Goal: Find specific page/section: Find specific page/section

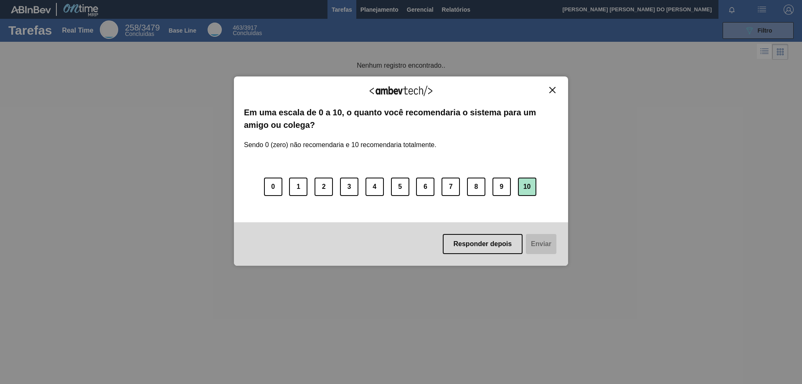
click at [532, 187] on button "10" at bounding box center [527, 187] width 18 height 18
click at [538, 244] on button "Enviar" at bounding box center [541, 244] width 32 height 20
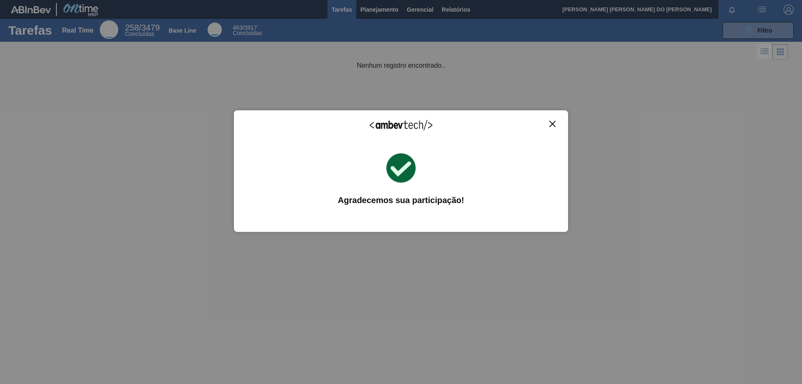
click at [554, 125] on img "Close" at bounding box center [553, 124] width 6 height 6
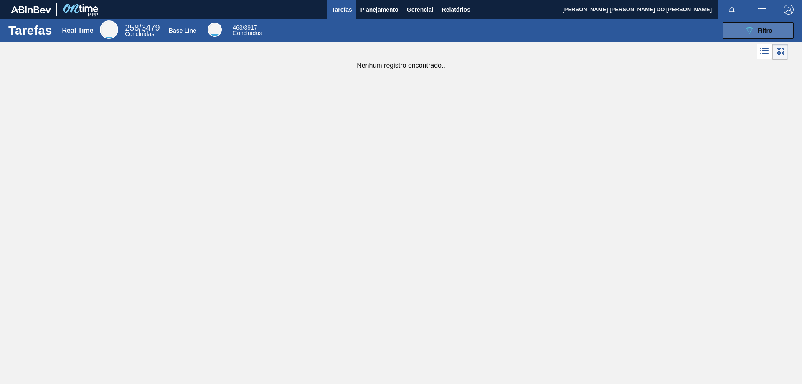
click at [775, 32] on button "089F7B8B-B2A5-4AFE-B5C0-19BA573D28AC Filtro" at bounding box center [758, 30] width 71 height 17
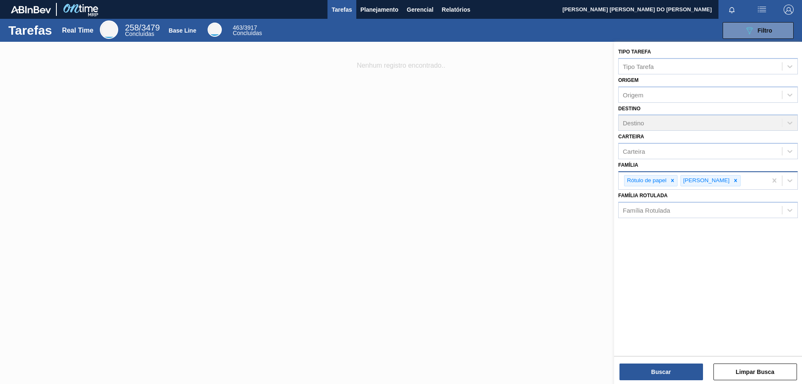
click at [733, 183] on icon at bounding box center [736, 181] width 6 height 6
click at [673, 182] on icon at bounding box center [673, 181] width 6 height 6
click at [652, 211] on div "Família Rotulada" at bounding box center [646, 207] width 47 height 7
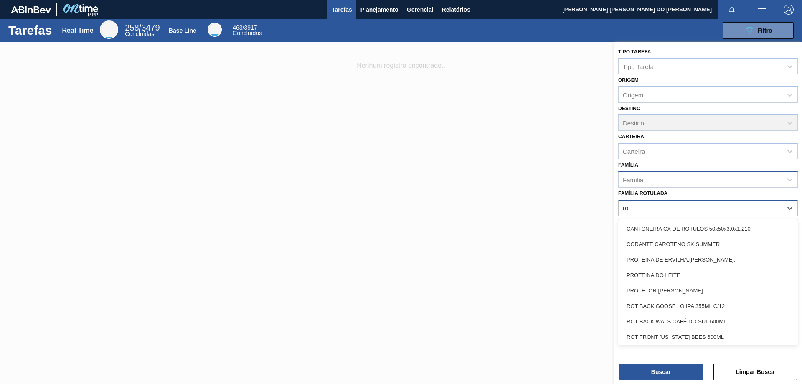
type Rotulada "r"
type Rotulada "R"
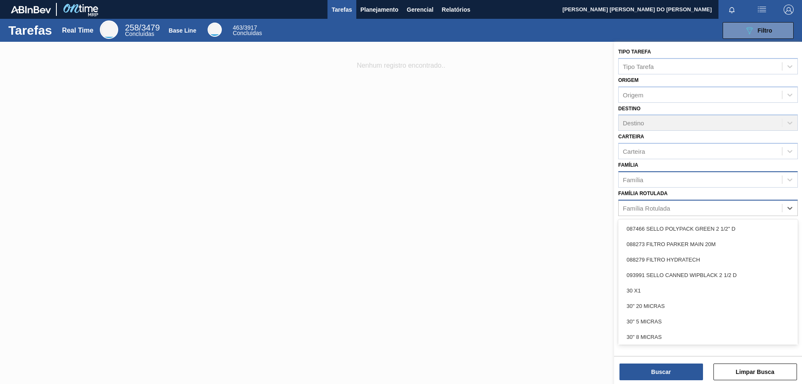
click at [661, 182] on div "Família" at bounding box center [700, 179] width 163 height 12
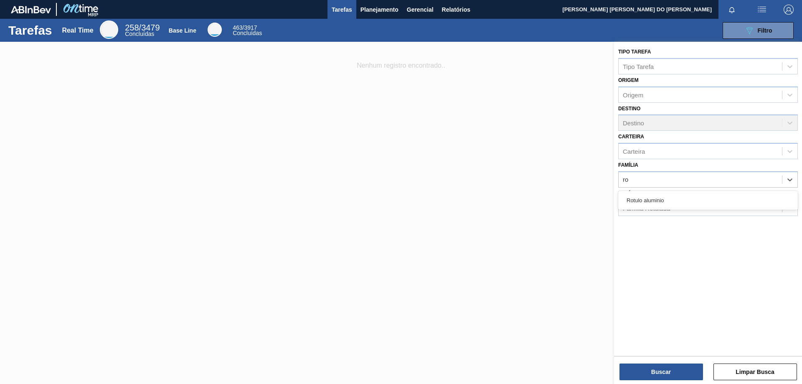
type input "r"
type input "Rótulo"
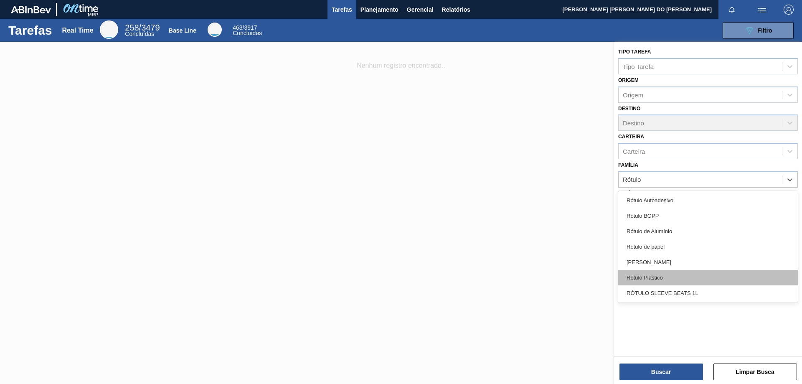
click at [652, 277] on div "Rótulo Plástico" at bounding box center [709, 277] width 180 height 15
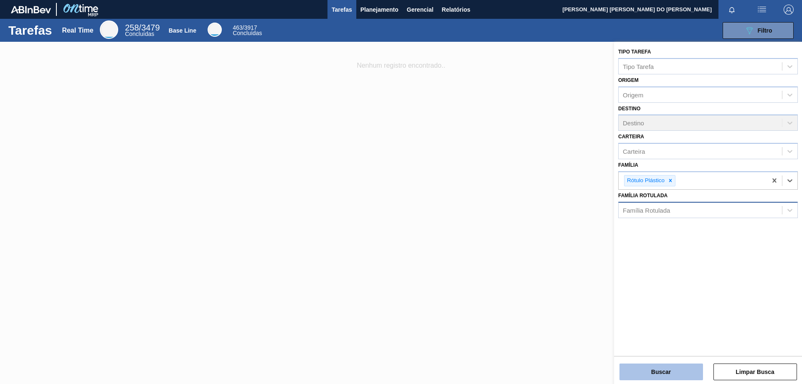
click at [670, 372] on button "Buscar" at bounding box center [662, 372] width 84 height 17
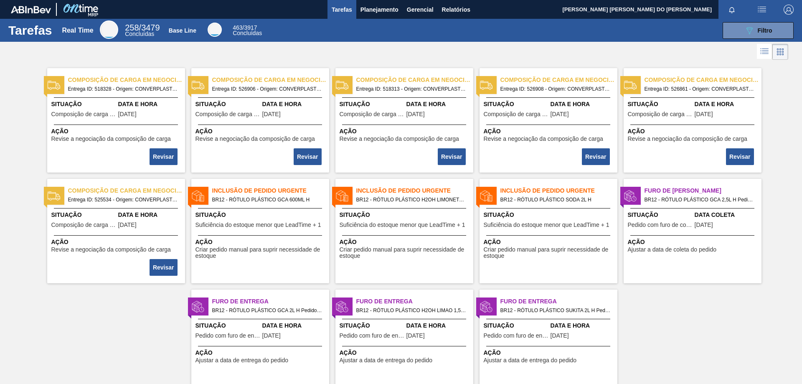
click at [692, 196] on span "BR12 - RÓTULO PLÁSTICO GCA 2,5L H Pedido - 2011112" at bounding box center [700, 199] width 110 height 9
click at [426, 202] on span "BR12 - RÓTULO PLÁSTICO H2OH LIMONETO 500ML H" at bounding box center [412, 199] width 110 height 9
click at [125, 195] on span "Entrega ID: 525534 - Origem: CONVERPLAST - GUARULHOS (SP) - Destino: BR12" at bounding box center [123, 199] width 110 height 9
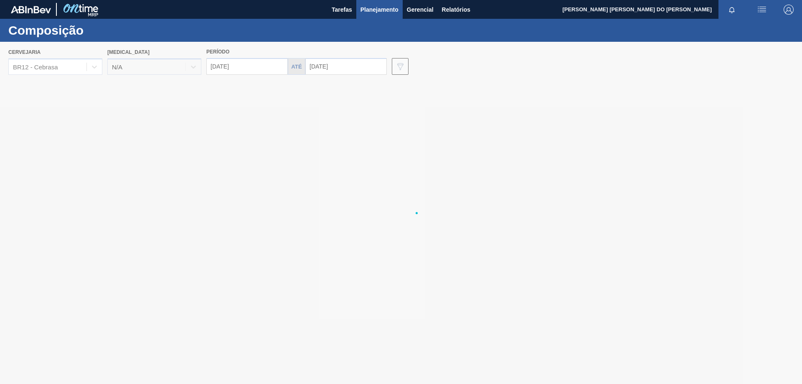
type input "[DATE]"
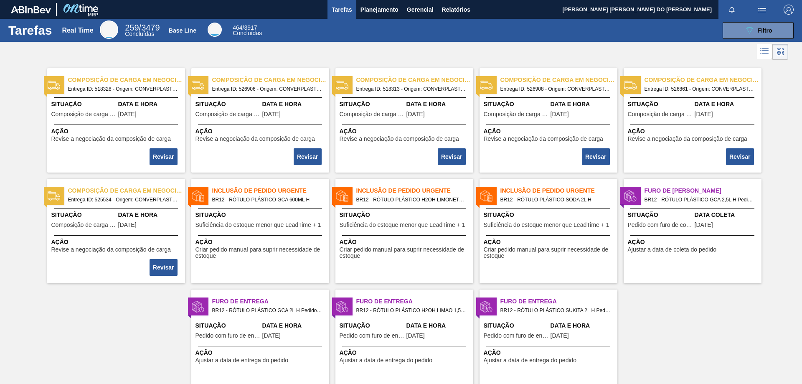
click at [385, 195] on span "Inclusão de Pedido Urgente" at bounding box center [415, 190] width 117 height 9
